Goal: Register for event/course

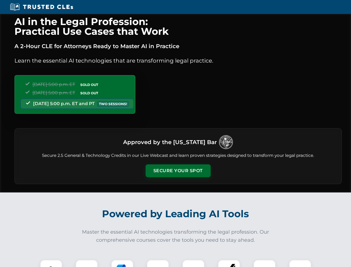
click at [178, 171] on button "Secure Your Spot" at bounding box center [178, 170] width 65 height 13
click at [51, 263] on img at bounding box center [51, 270] width 16 height 16
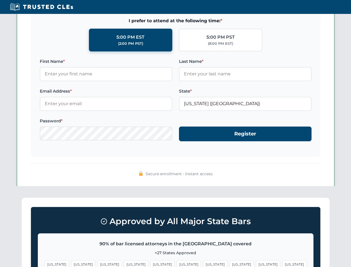
click at [203, 263] on span "[US_STATE]" at bounding box center [215, 264] width 24 height 8
click at [256, 263] on span "[US_STATE]" at bounding box center [268, 264] width 24 height 8
